Goal: Share content

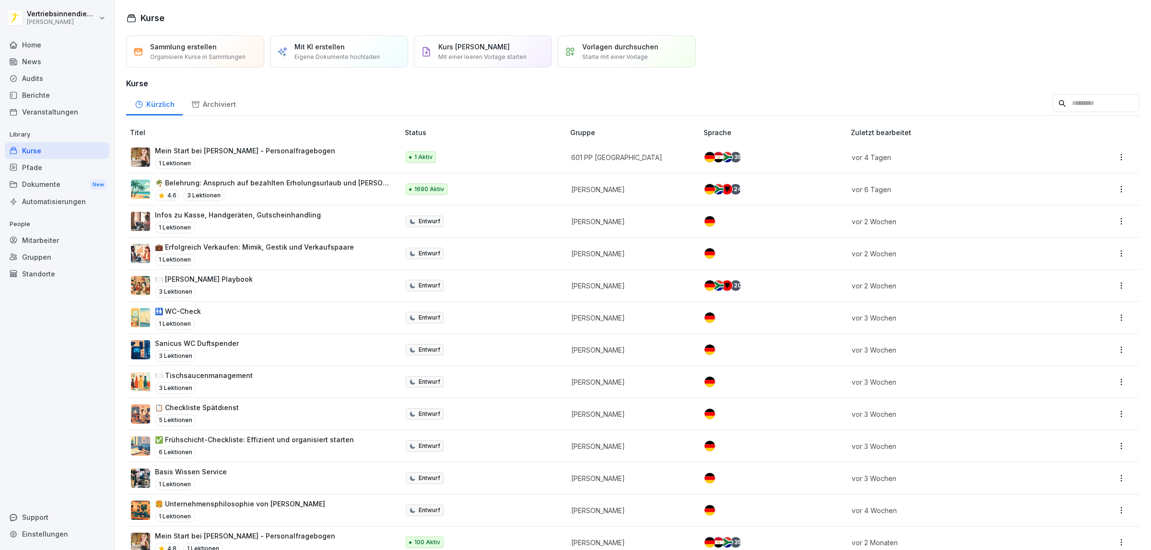
click at [40, 187] on div "Dokumente New" at bounding box center [57, 185] width 105 height 18
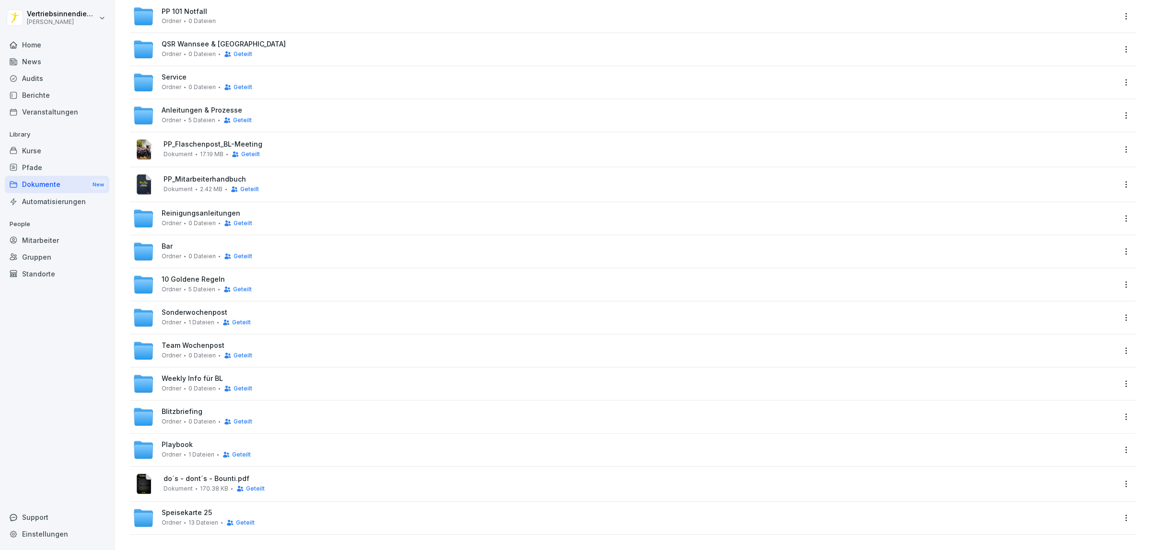
scroll to position [138, 0]
click at [188, 509] on span "Speisekarte 25" at bounding box center [187, 513] width 50 height 8
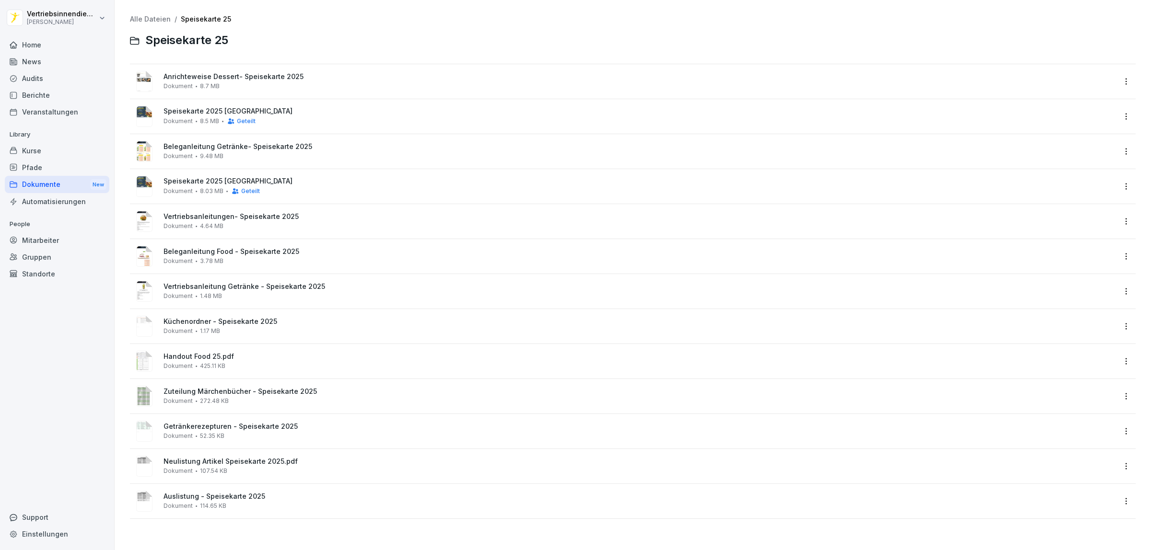
click at [40, 182] on div "Dokumente New" at bounding box center [57, 185] width 105 height 18
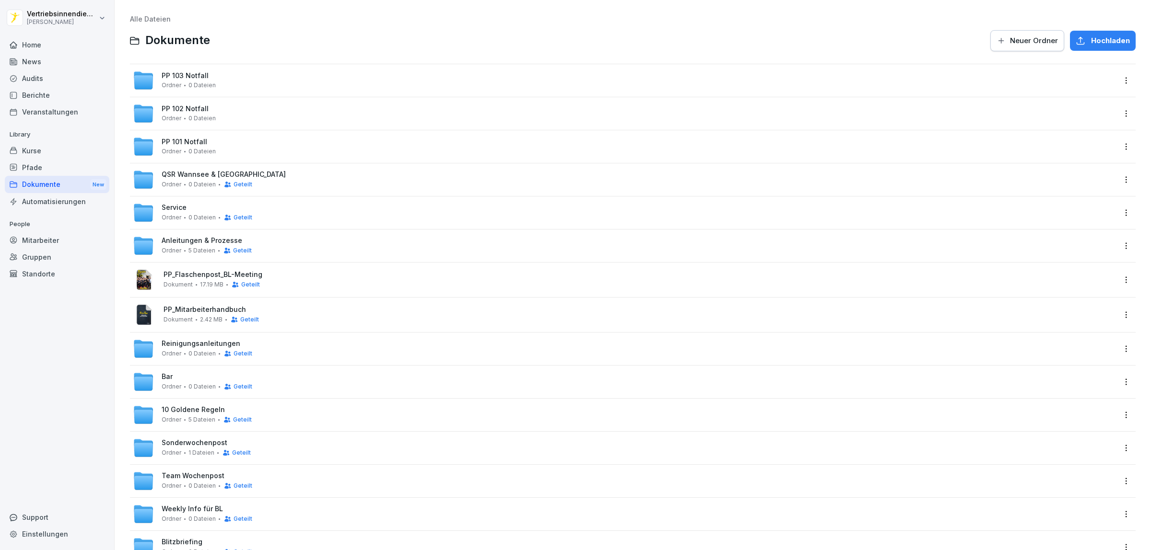
click at [1017, 35] on span "Neuer Ordner" at bounding box center [1034, 40] width 48 height 11
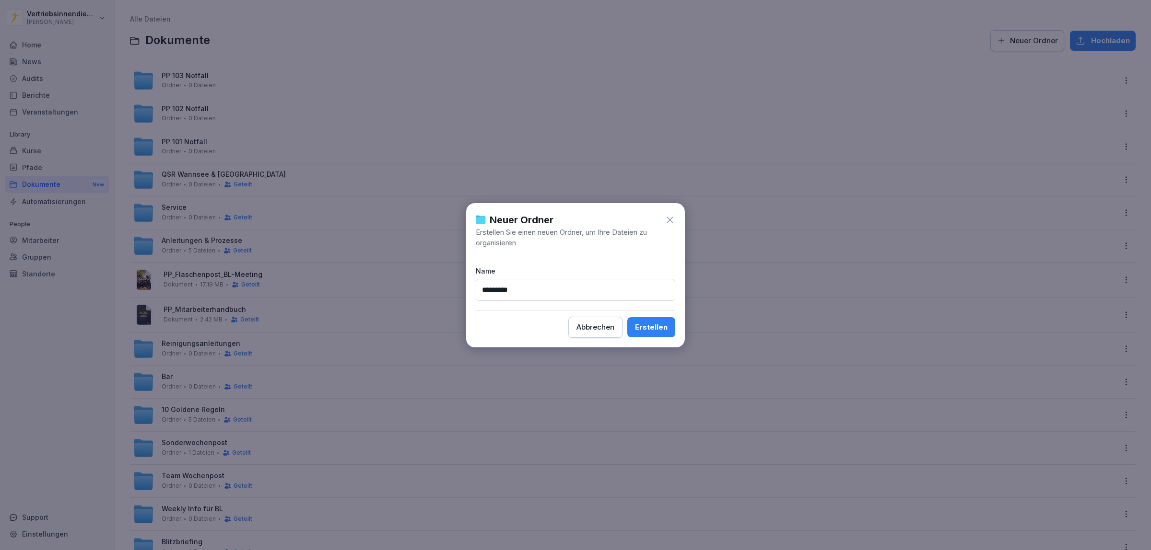
type input "**********"
click at [647, 327] on div "Erstellen" at bounding box center [651, 327] width 33 height 11
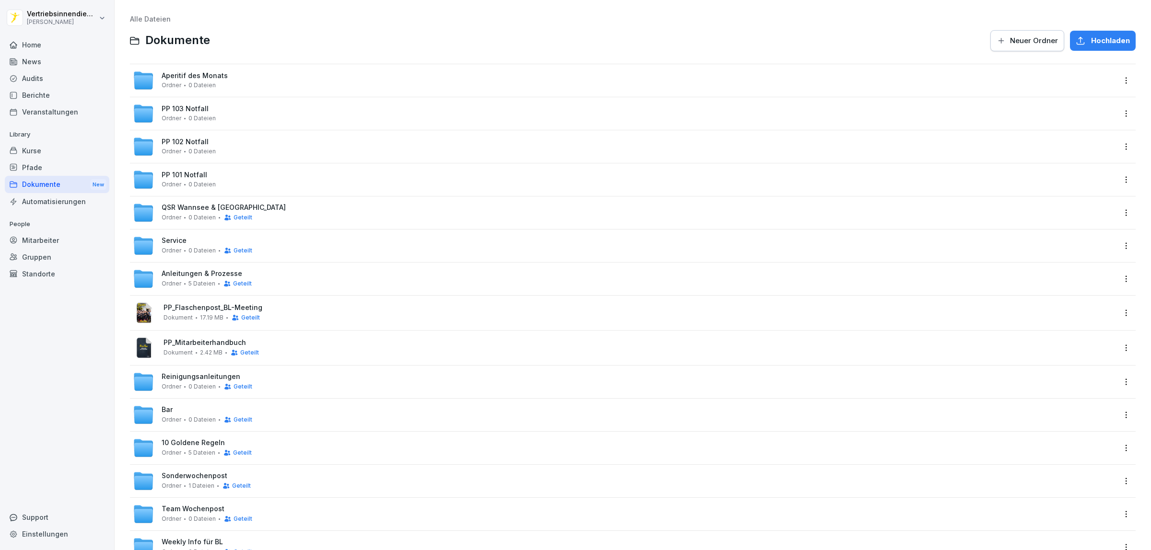
click at [255, 74] on div "Aperitif des Monats [PERSON_NAME] 0 Dateien" at bounding box center [624, 80] width 982 height 21
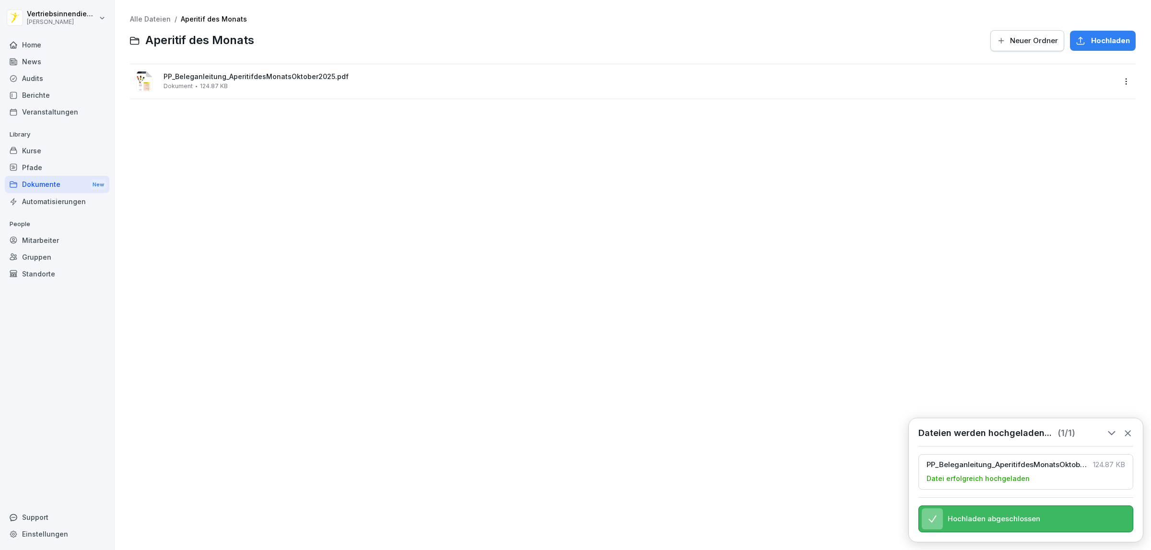
click at [34, 183] on div "Dokumente New" at bounding box center [57, 185] width 105 height 18
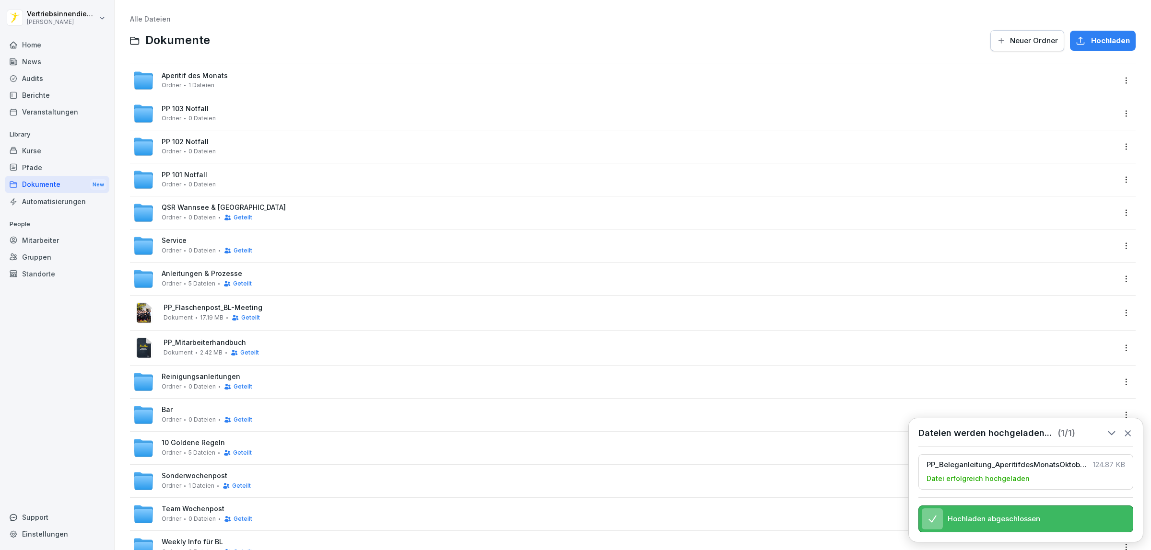
click at [1114, 80] on html "Vertriebsinnendienst [PERSON_NAME] Home News Audits Berichte Veranstaltungen Li…" at bounding box center [575, 275] width 1151 height 550
click at [1070, 97] on div "Details" at bounding box center [1061, 100] width 24 height 12
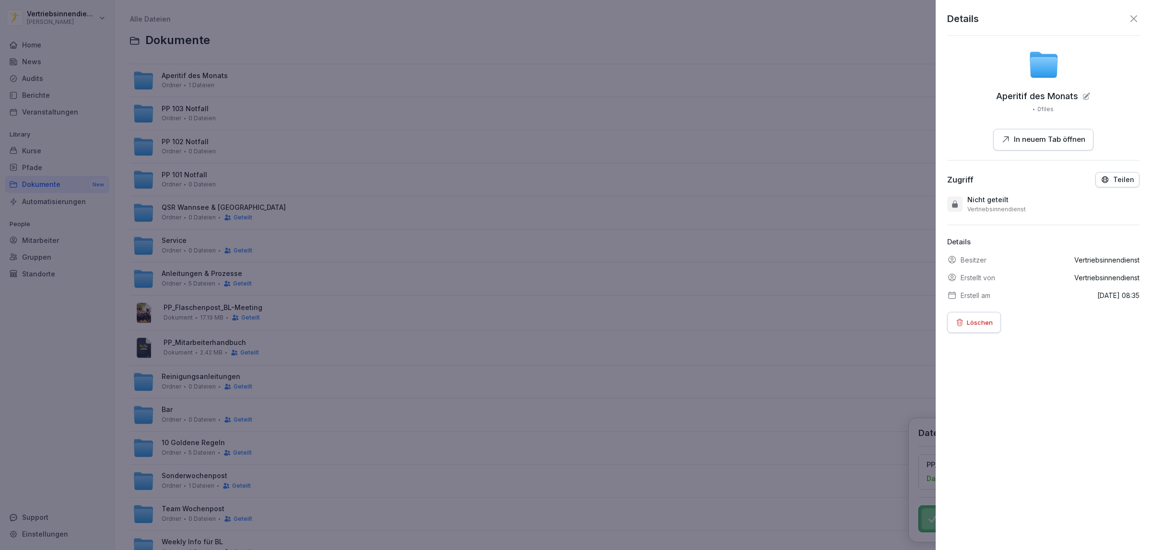
click at [1115, 178] on p "Teilen" at bounding box center [1123, 180] width 21 height 8
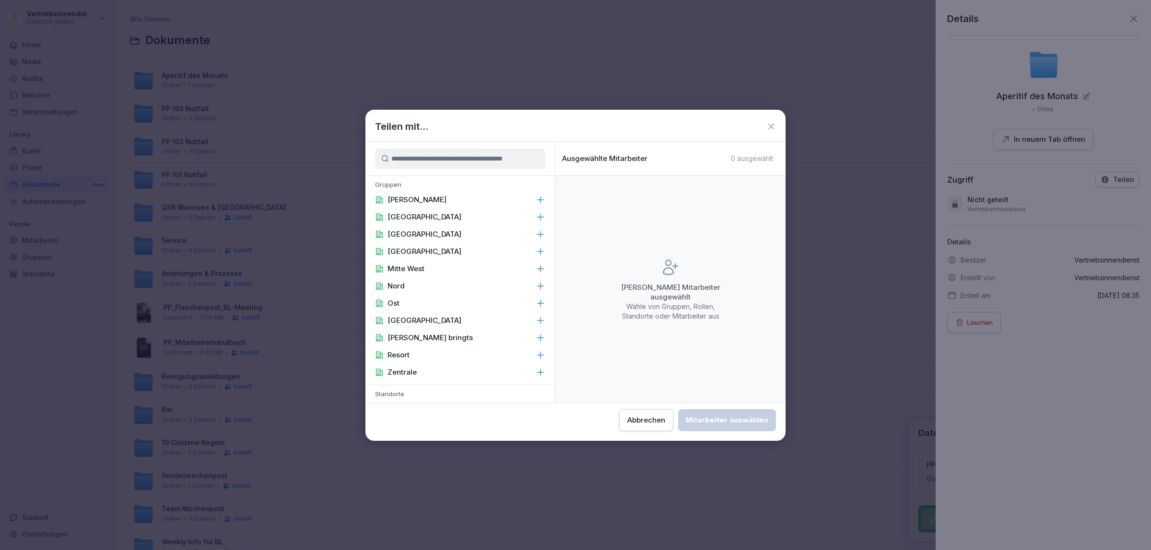
click at [404, 199] on p "[PERSON_NAME]" at bounding box center [416, 200] width 59 height 10
click at [413, 199] on p "[PERSON_NAME]" at bounding box center [416, 200] width 59 height 10
click at [558, 110] on div "Teilen mit... Gruppen [PERSON_NAME] [GEOGRAPHIC_DATA] [GEOGRAPHIC_DATA] [GEOGRA…" at bounding box center [575, 275] width 420 height 331
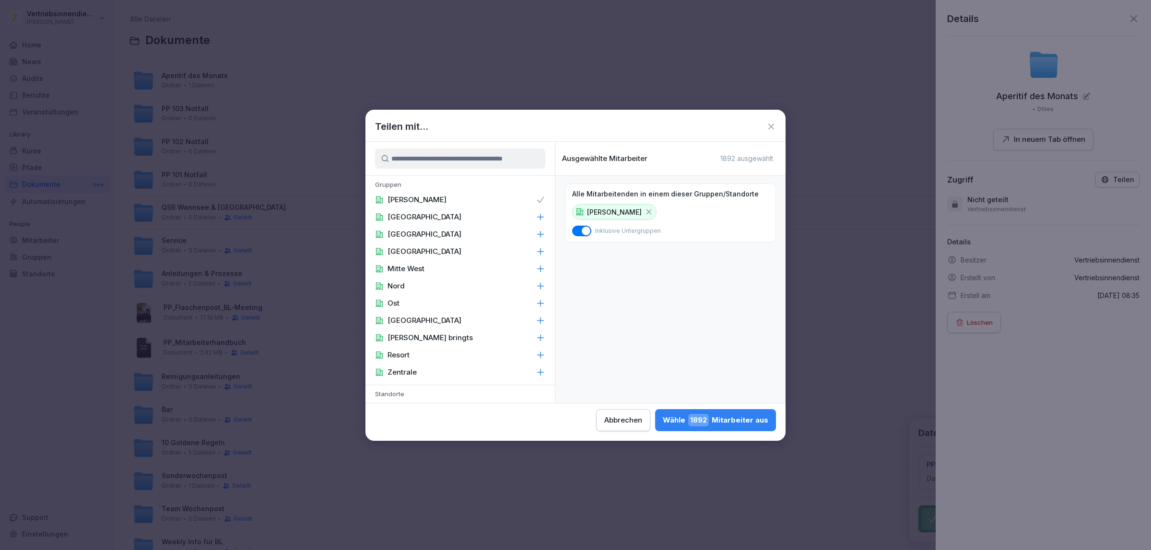
click at [716, 423] on div "[PERSON_NAME] 1892 Mitarbeiter aus" at bounding box center [715, 420] width 105 height 12
click at [651, 93] on body "Vertriebsinnendienst [PERSON_NAME] Home News Audits Berichte Veranstaltungen Li…" at bounding box center [575, 275] width 1151 height 550
click at [731, 425] on div "[PERSON_NAME] 1892 Mitarbeiter aus" at bounding box center [715, 420] width 105 height 12
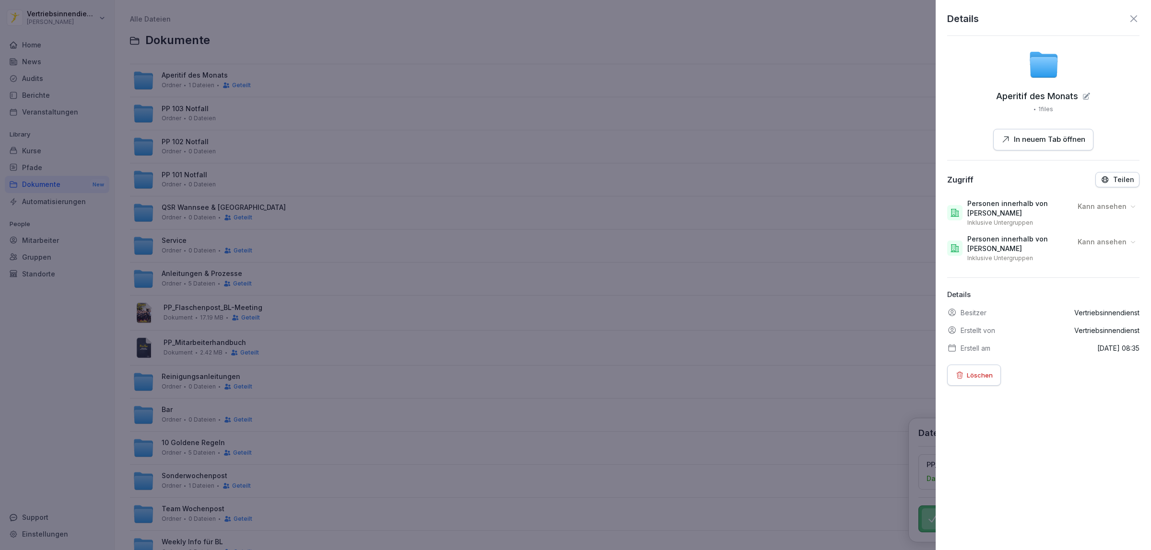
click at [650, 203] on div at bounding box center [575, 275] width 1151 height 550
